Goal: Register for event/course

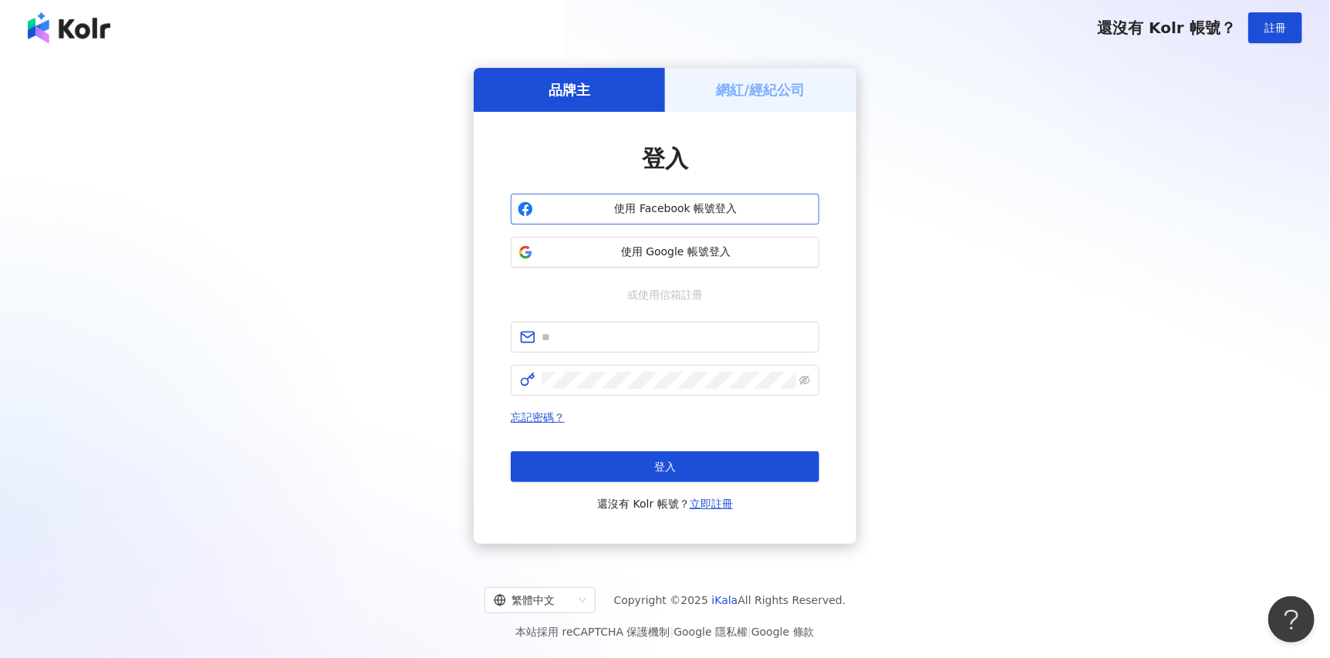
click at [725, 199] on button "使用 Facebook 帳號登入" at bounding box center [665, 209] width 309 height 31
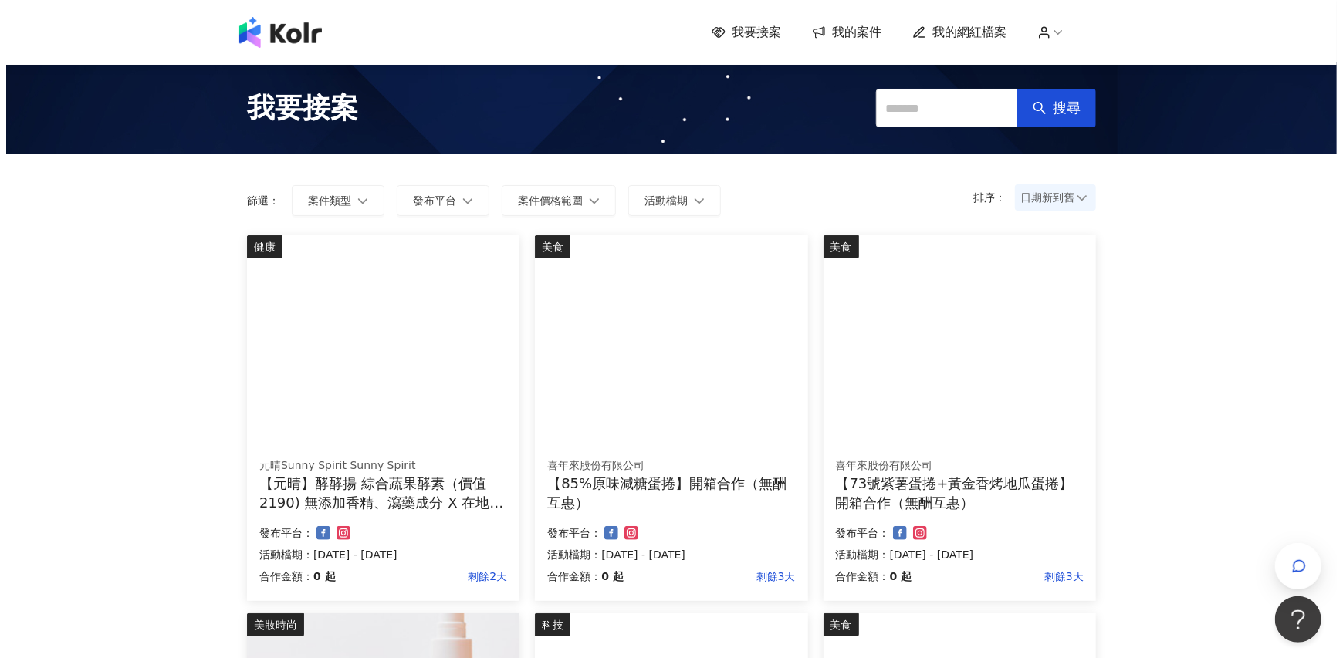
scroll to position [514, 0]
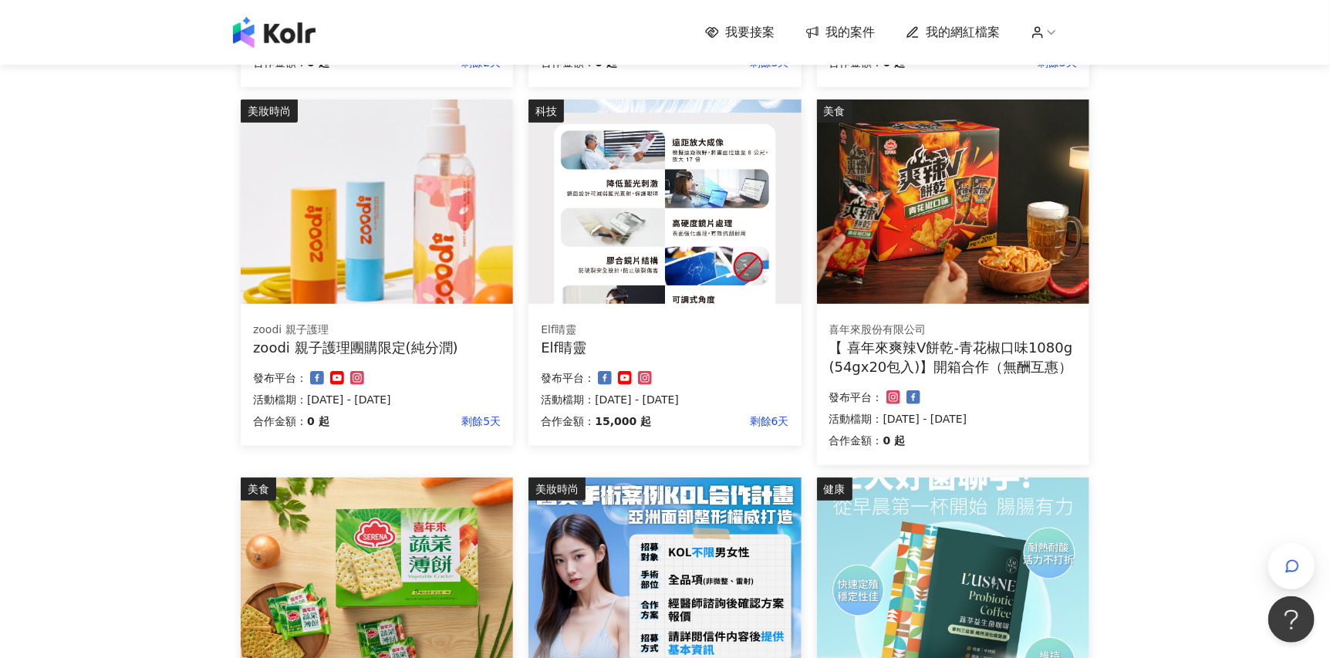
click at [644, 216] on img at bounding box center [665, 202] width 272 height 204
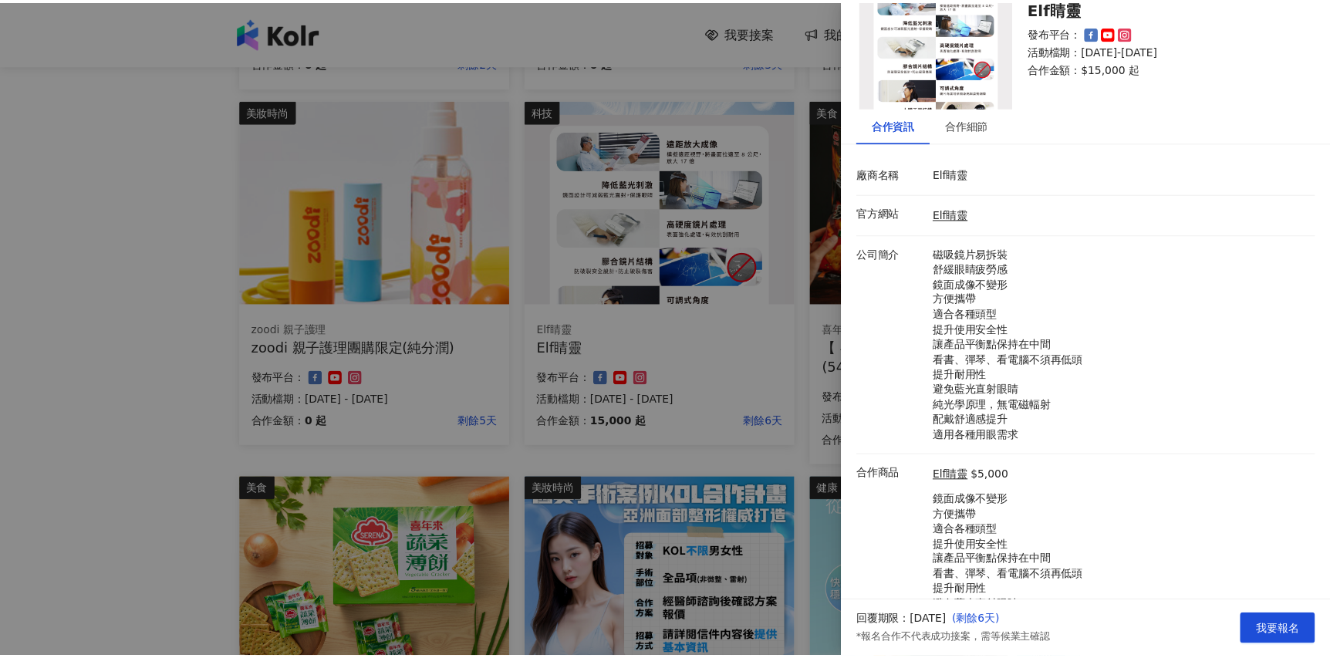
scroll to position [0, 0]
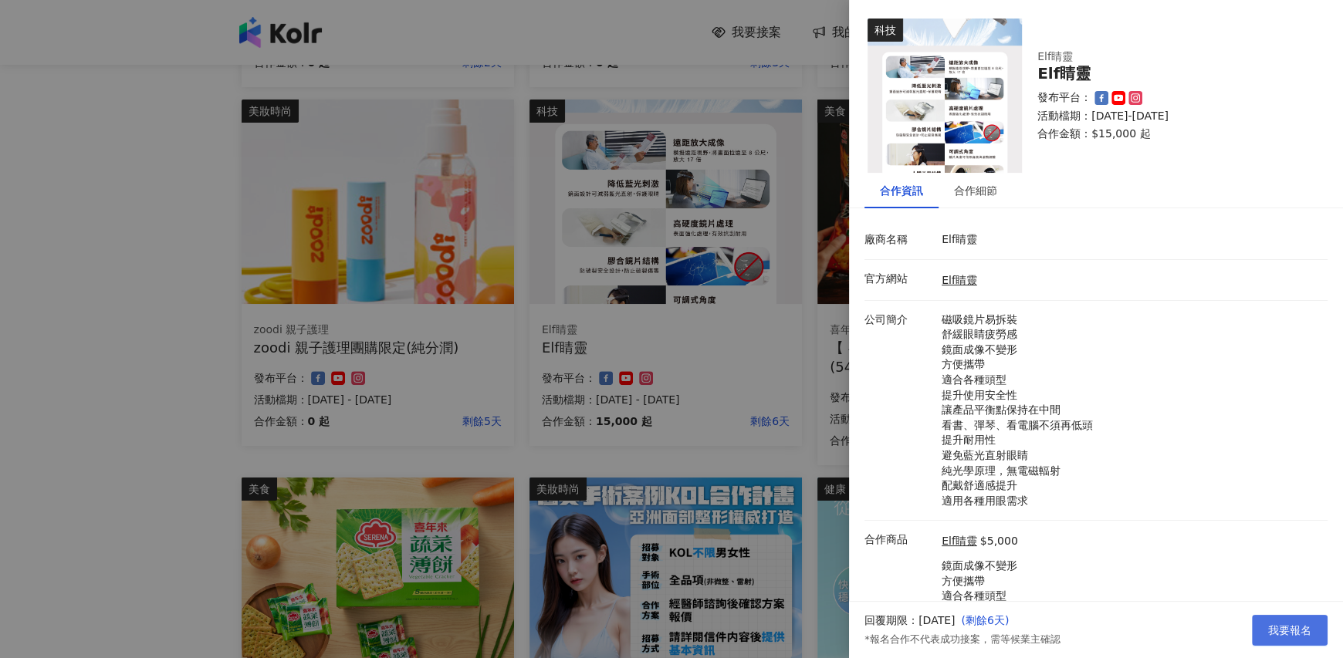
click at [1272, 624] on span "我要報名" at bounding box center [1289, 630] width 43 height 12
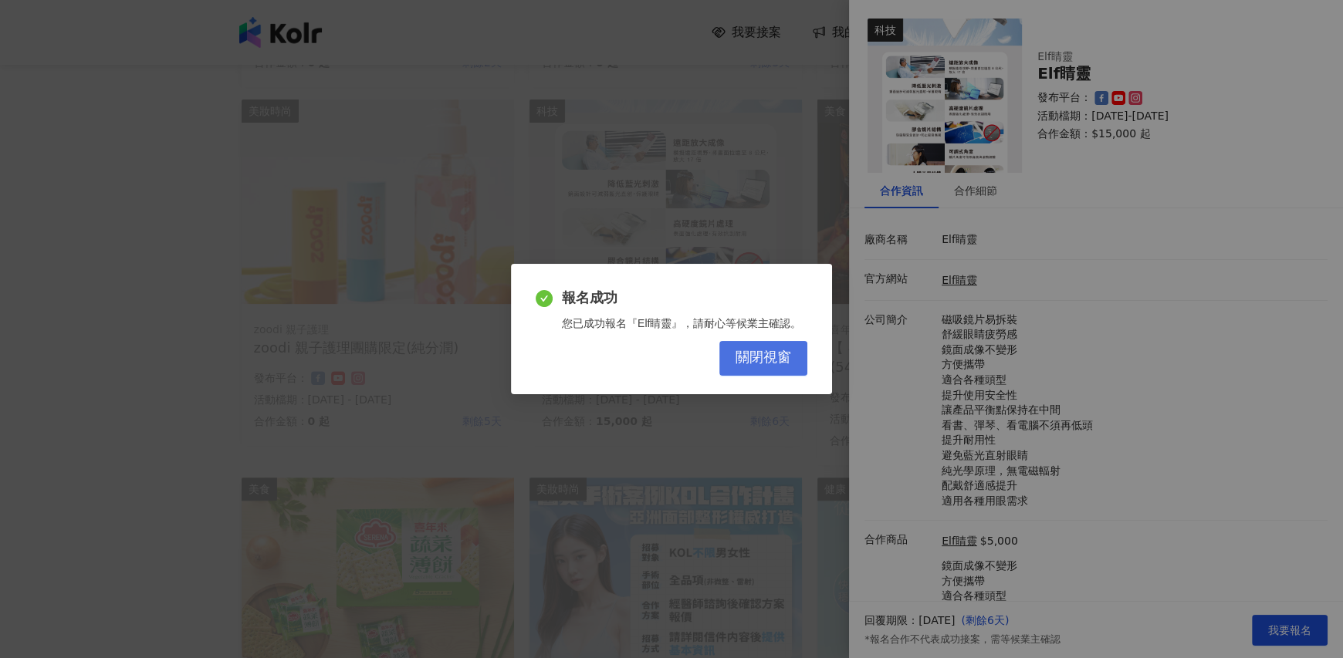
click at [778, 362] on span "關閉視窗" at bounding box center [763, 358] width 56 height 17
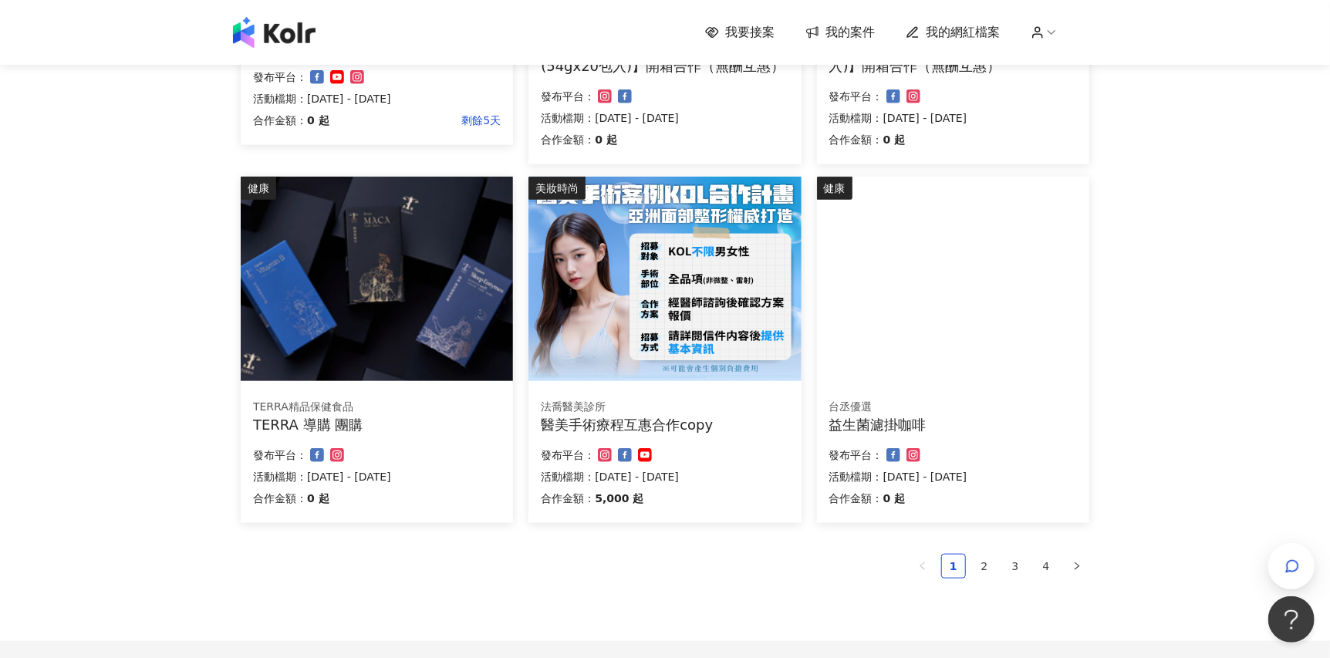
scroll to position [968, 0]
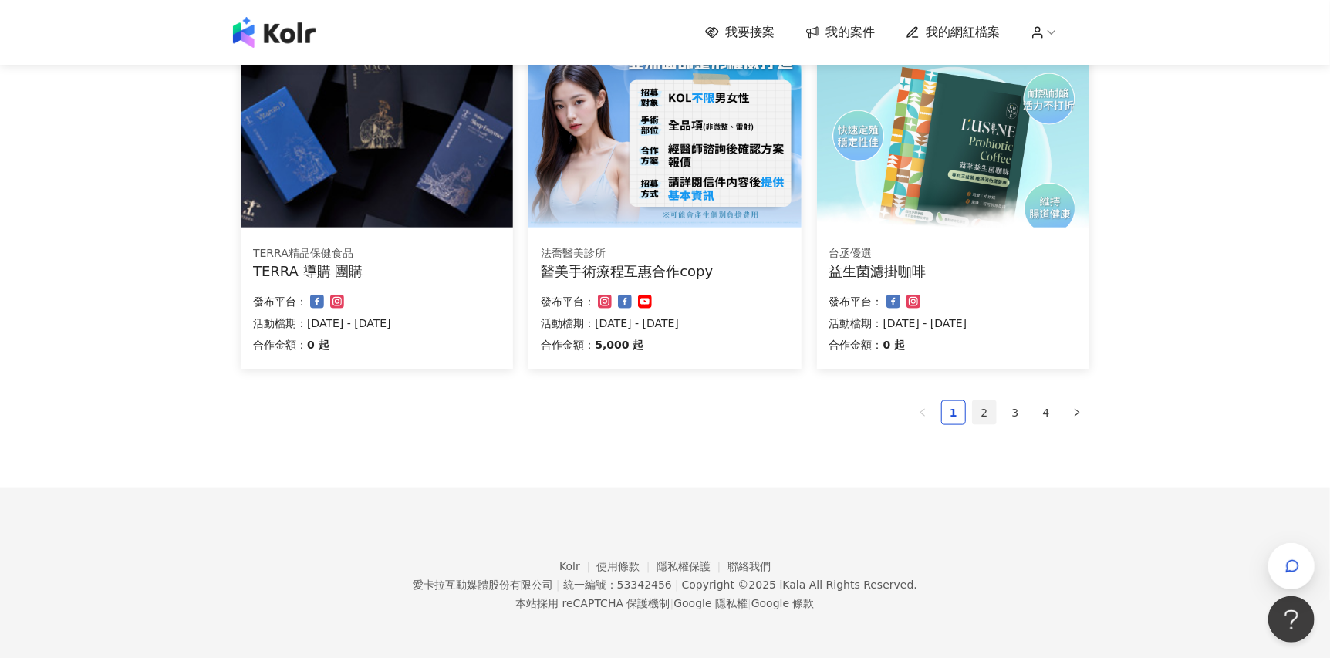
click at [984, 414] on link "2" at bounding box center [984, 412] width 23 height 23
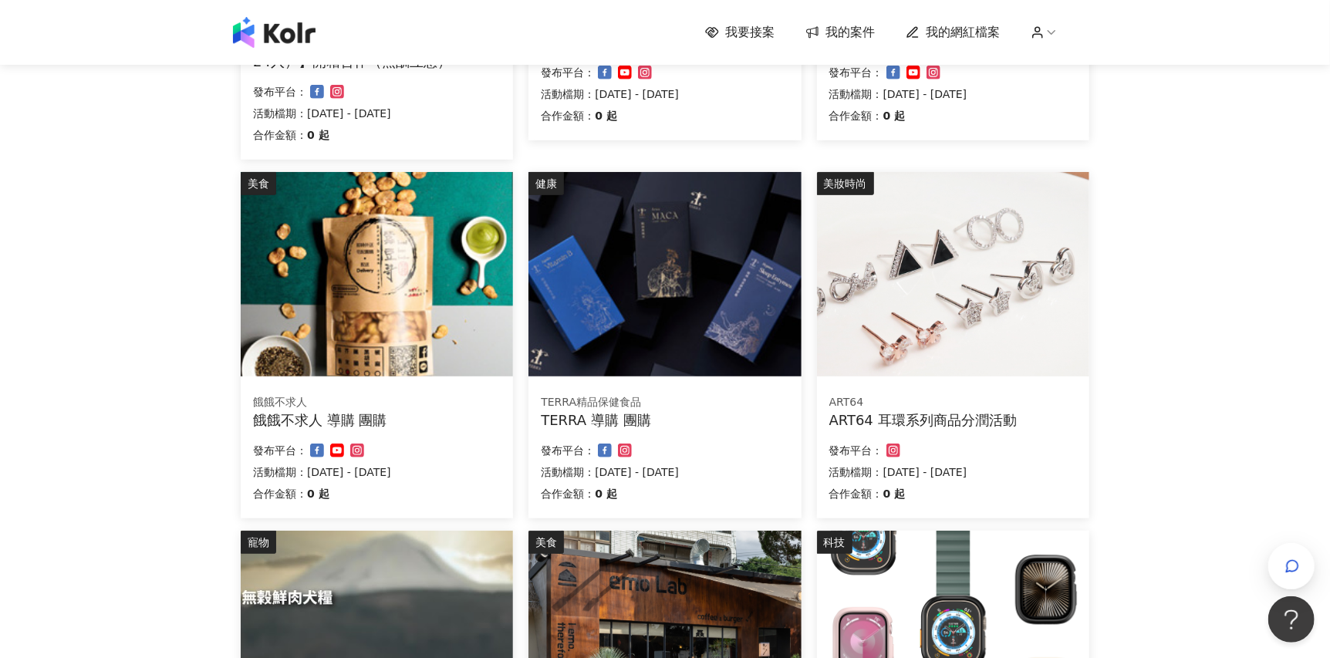
scroll to position [900, 0]
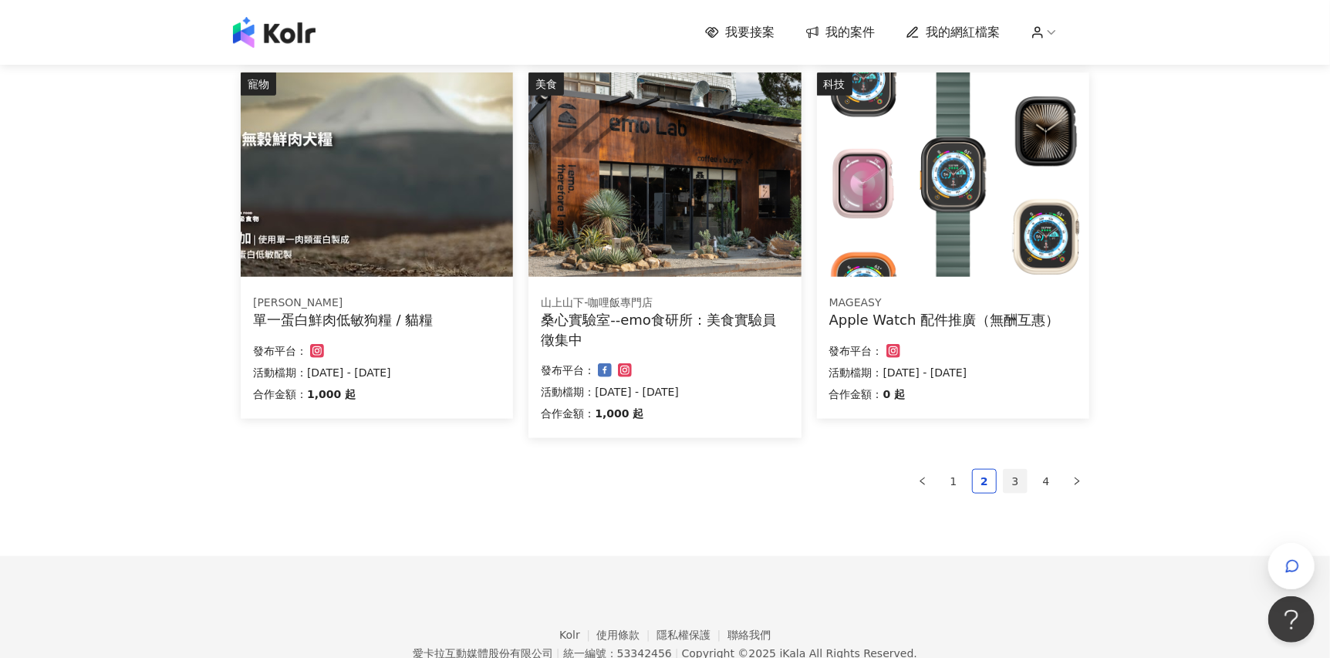
click at [1016, 471] on link "3" at bounding box center [1015, 481] width 23 height 23
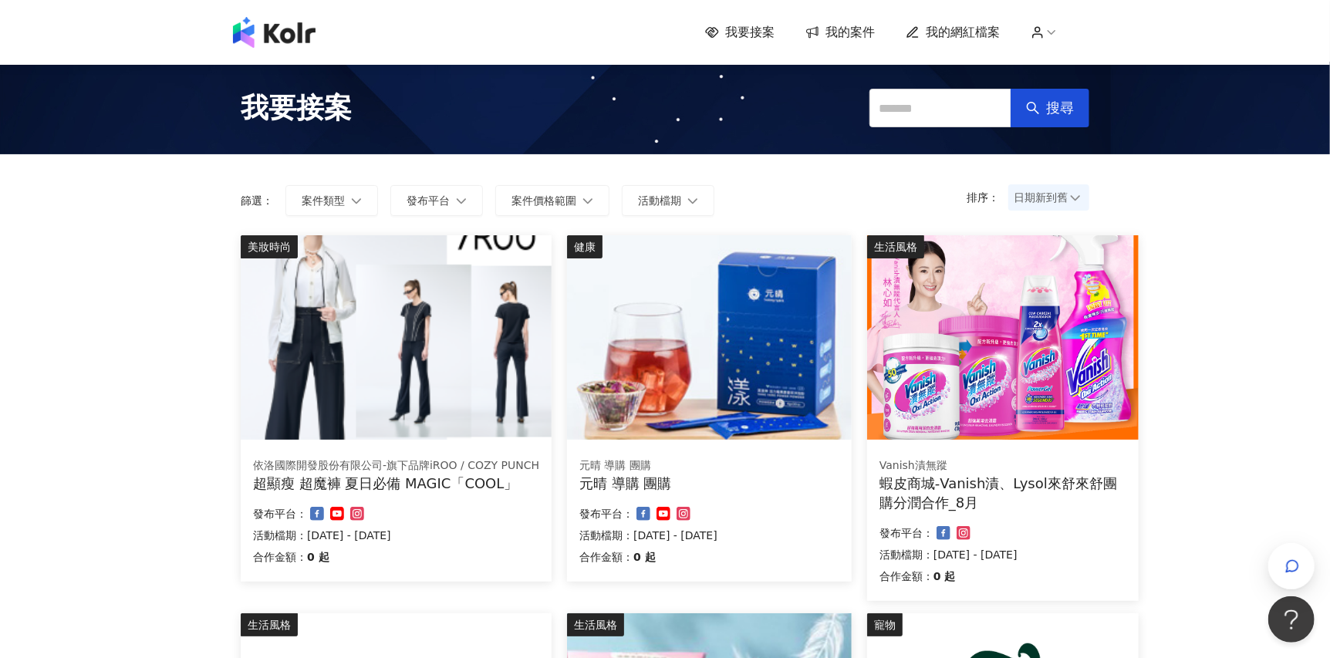
scroll to position [968, 0]
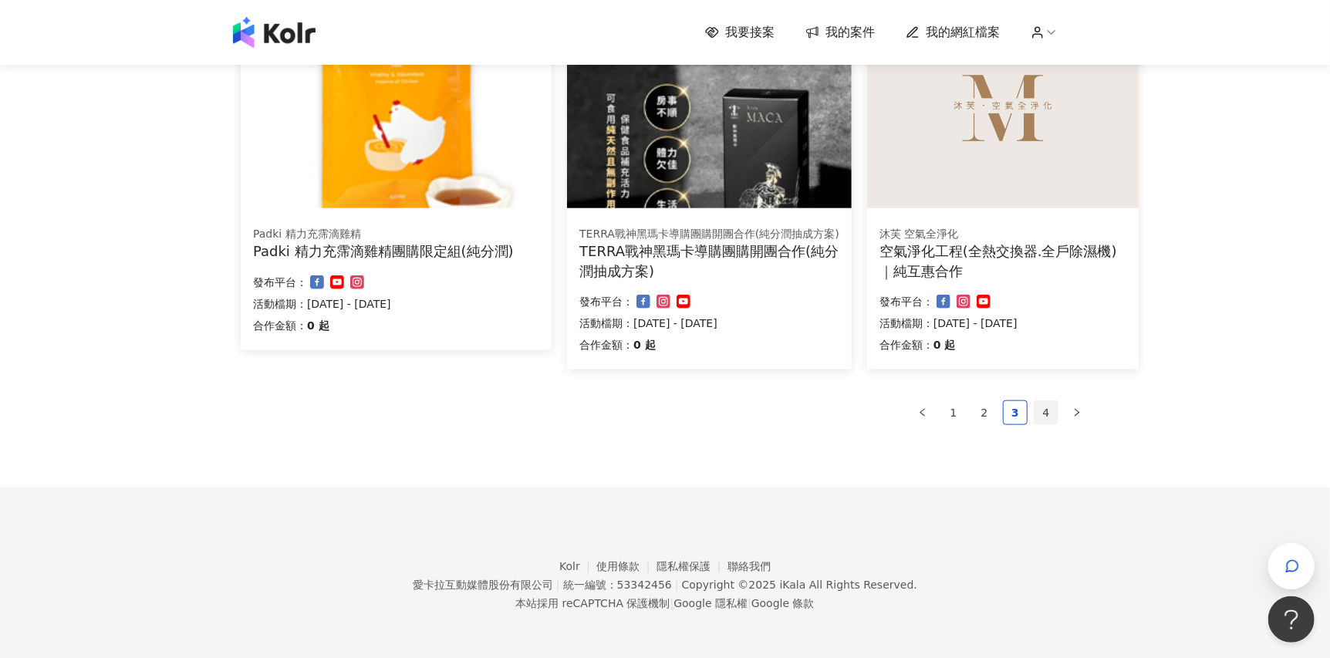
click at [1046, 415] on link "4" at bounding box center [1046, 412] width 23 height 23
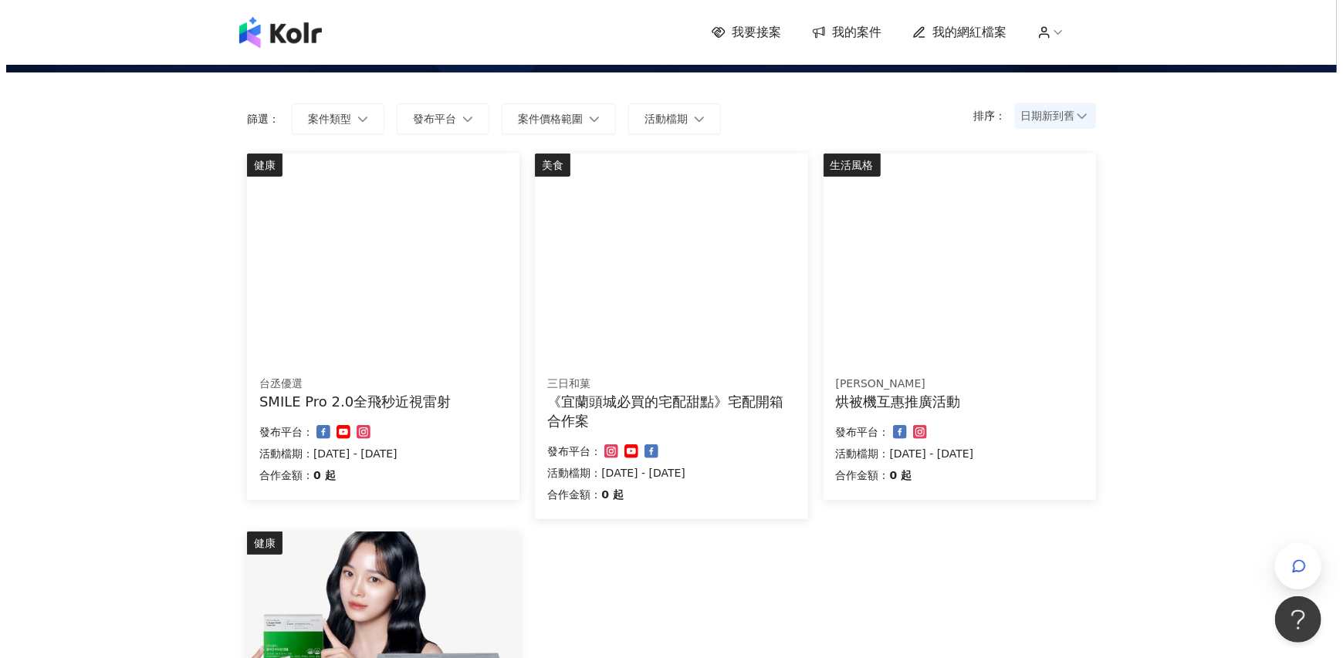
scroll to position [0, 0]
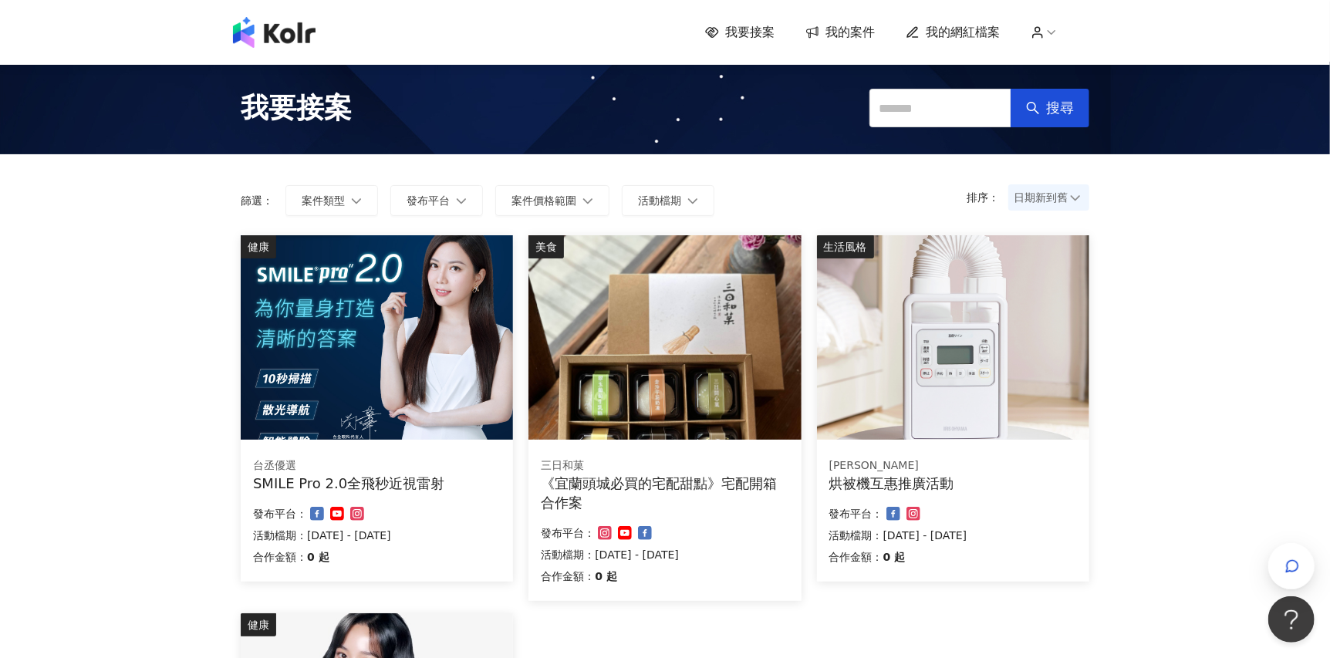
click at [355, 318] on img at bounding box center [377, 337] width 272 height 204
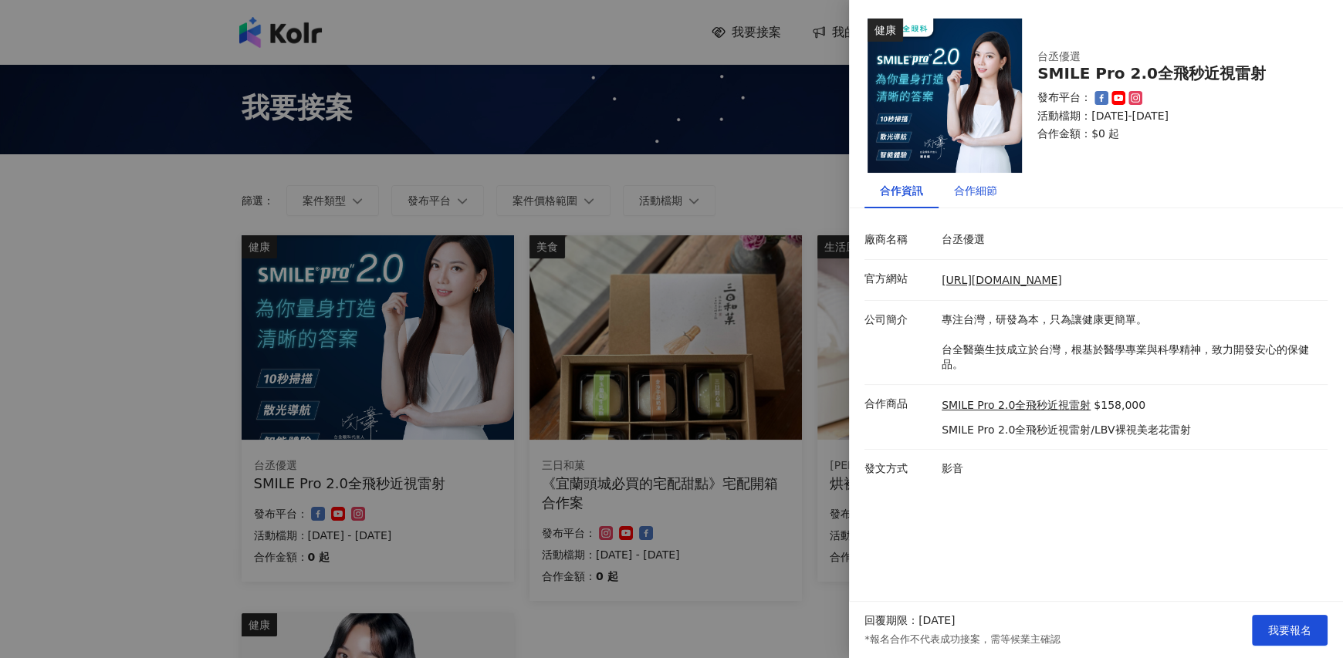
click at [963, 192] on div "合作細節" at bounding box center [975, 190] width 43 height 17
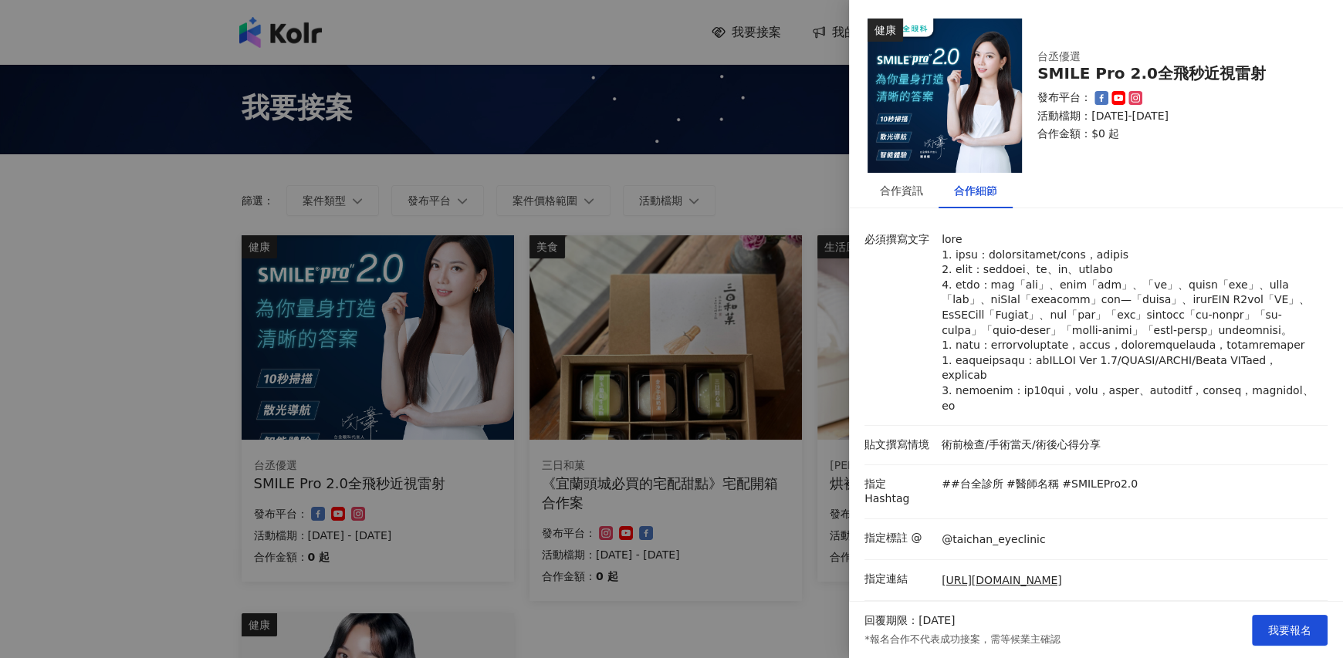
click at [759, 302] on div at bounding box center [671, 329] width 1343 height 658
